Goal: Task Accomplishment & Management: Use online tool/utility

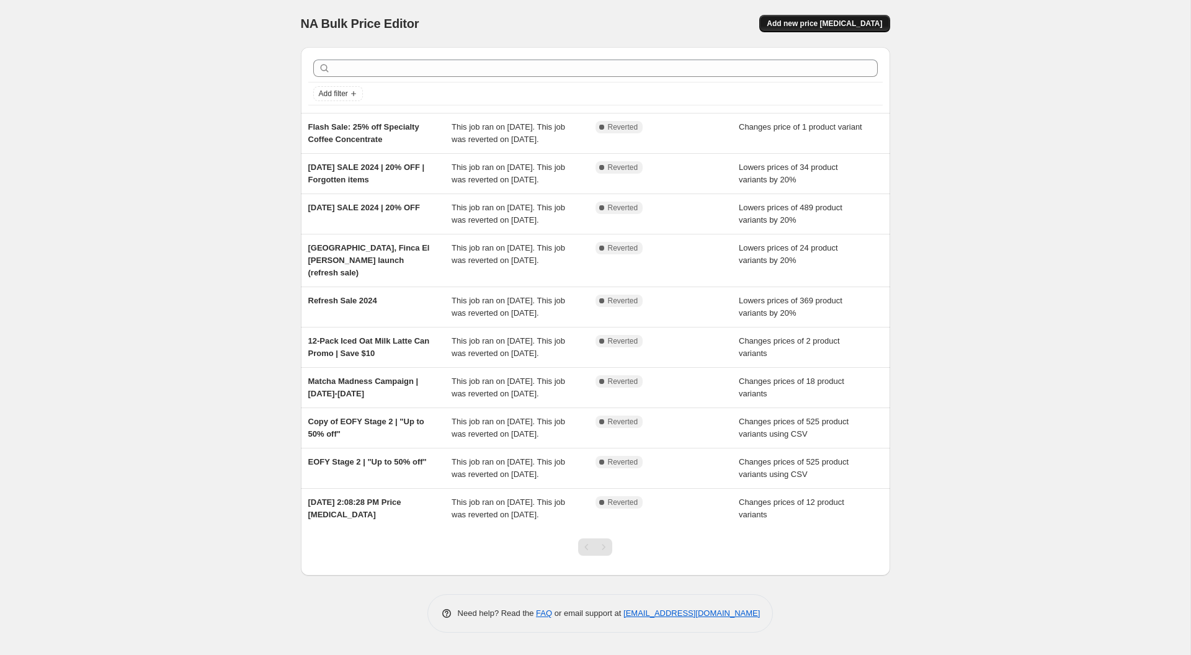
click at [819, 17] on button "Add new price [MEDICAL_DATA]" at bounding box center [824, 23] width 130 height 17
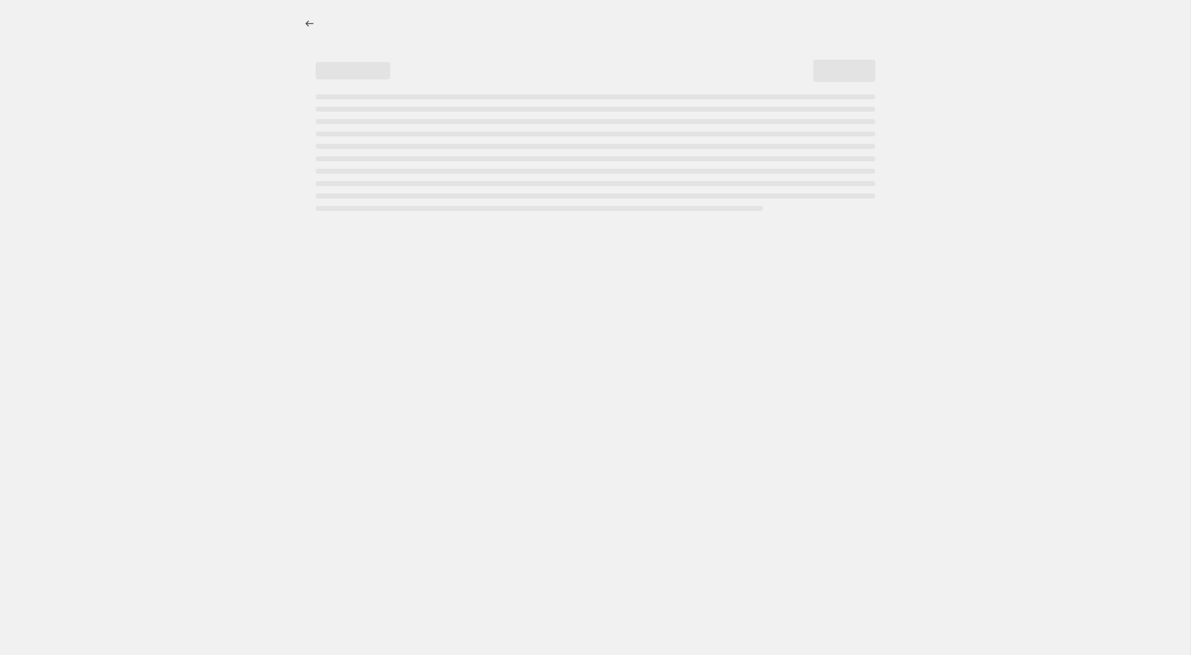
select select "percentage"
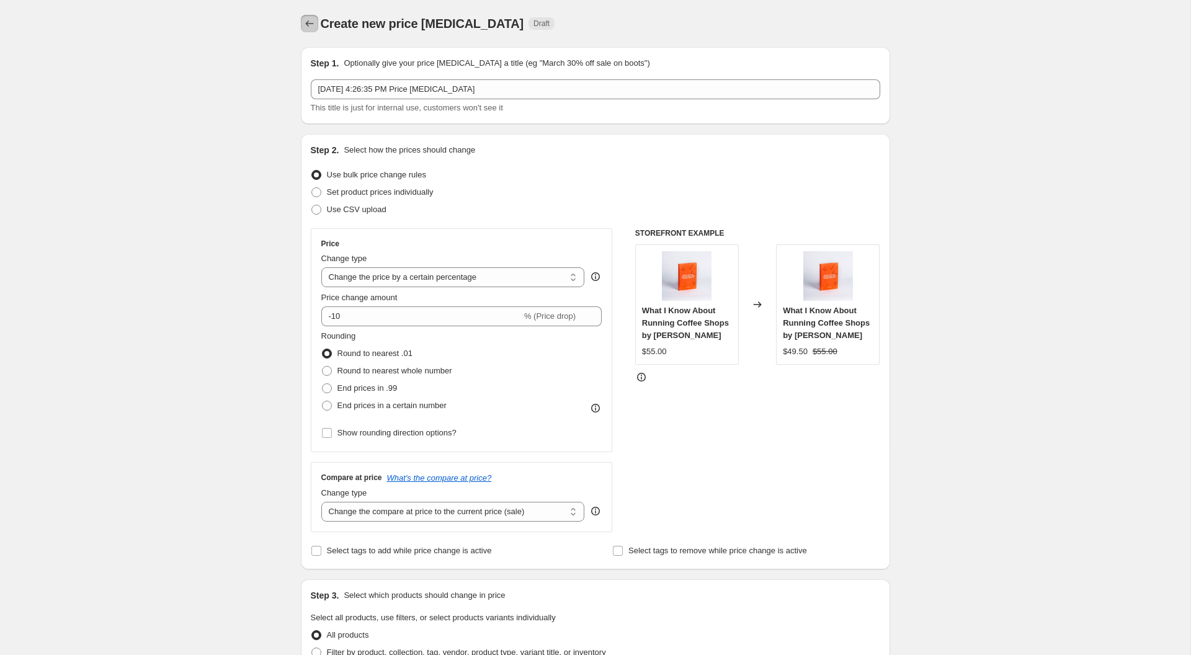
click at [307, 30] on button "Price change jobs" at bounding box center [309, 23] width 17 height 17
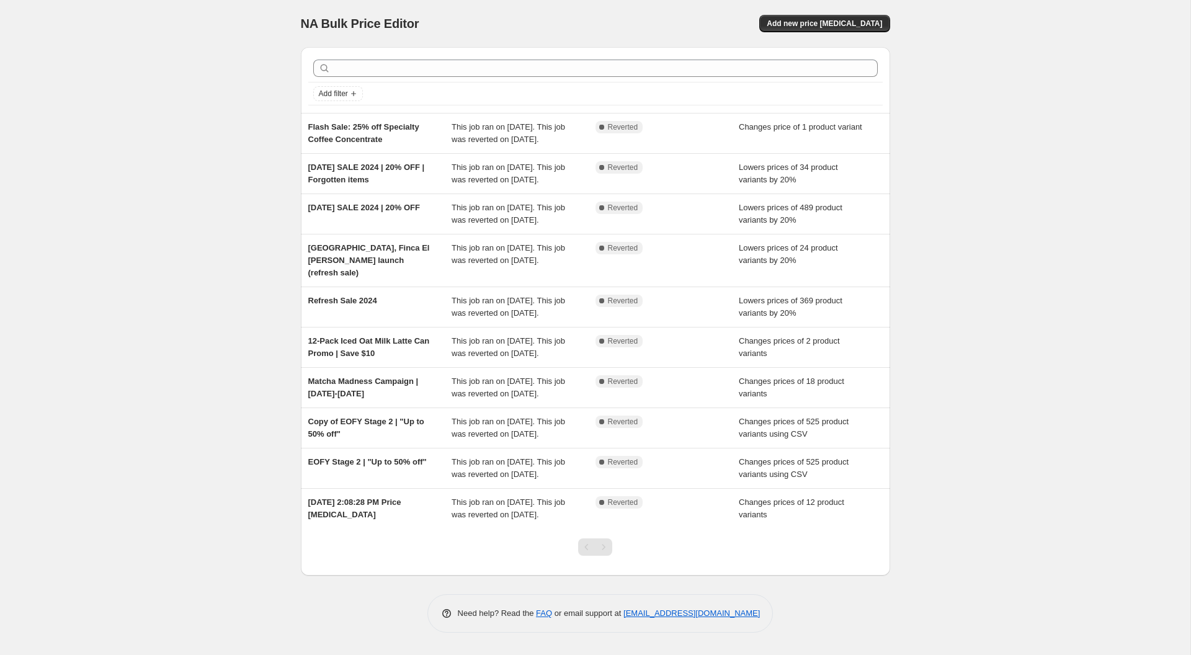
click at [138, 241] on div "NA Bulk Price Editor. This page is ready NA Bulk Price Editor Add new price [ME…" at bounding box center [595, 327] width 1190 height 655
